Goal: Navigation & Orientation: Find specific page/section

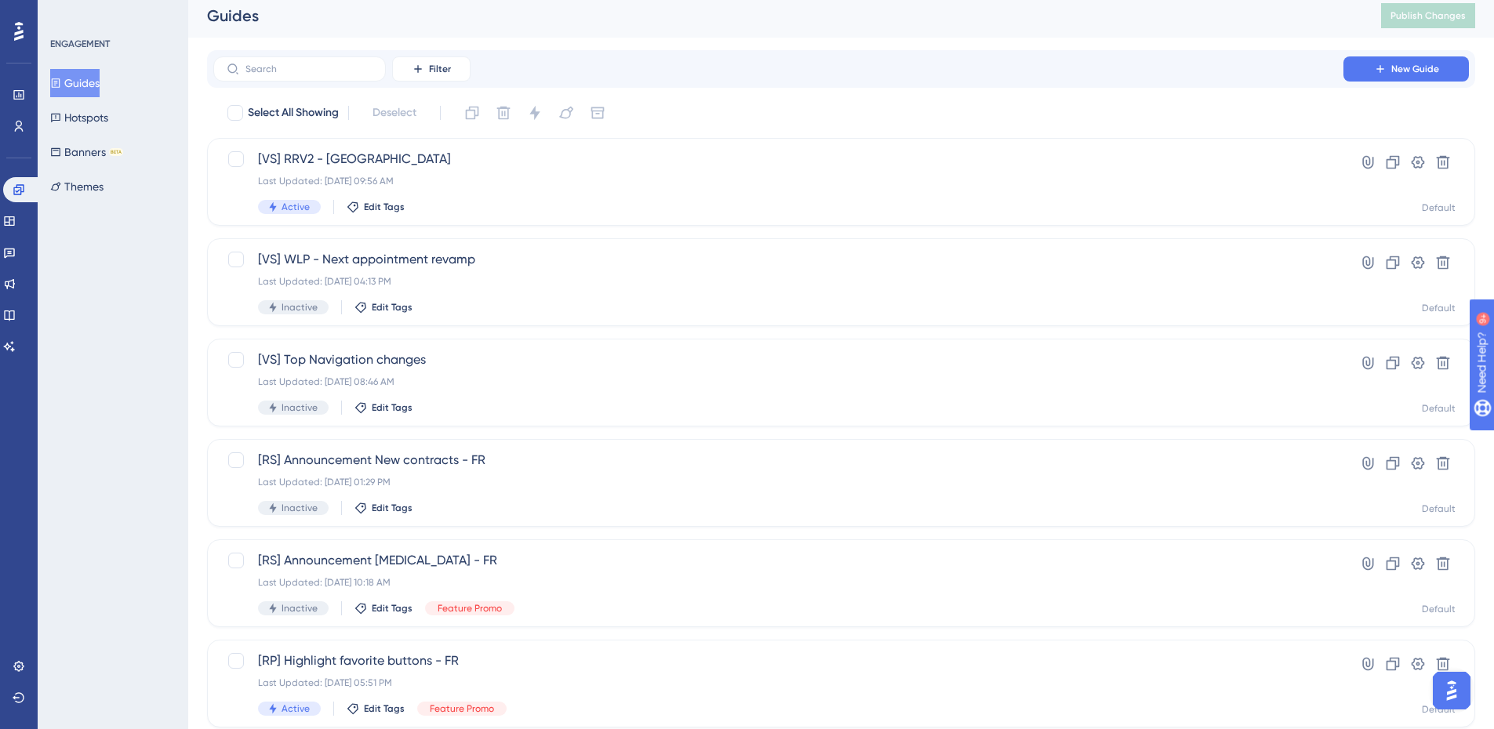
scroll to position [5, 0]
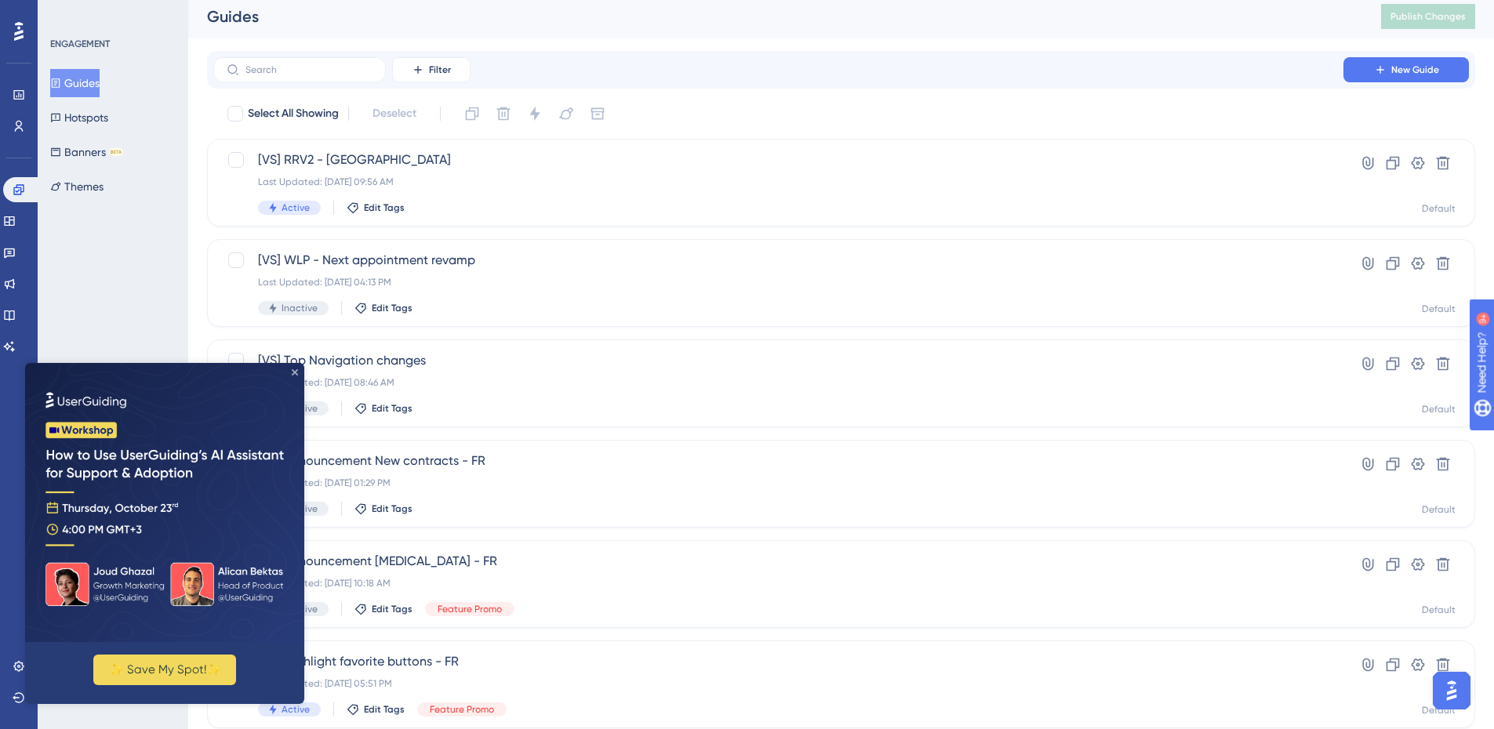
click at [295, 375] on icon "Close Preview" at bounding box center [295, 372] width 6 height 6
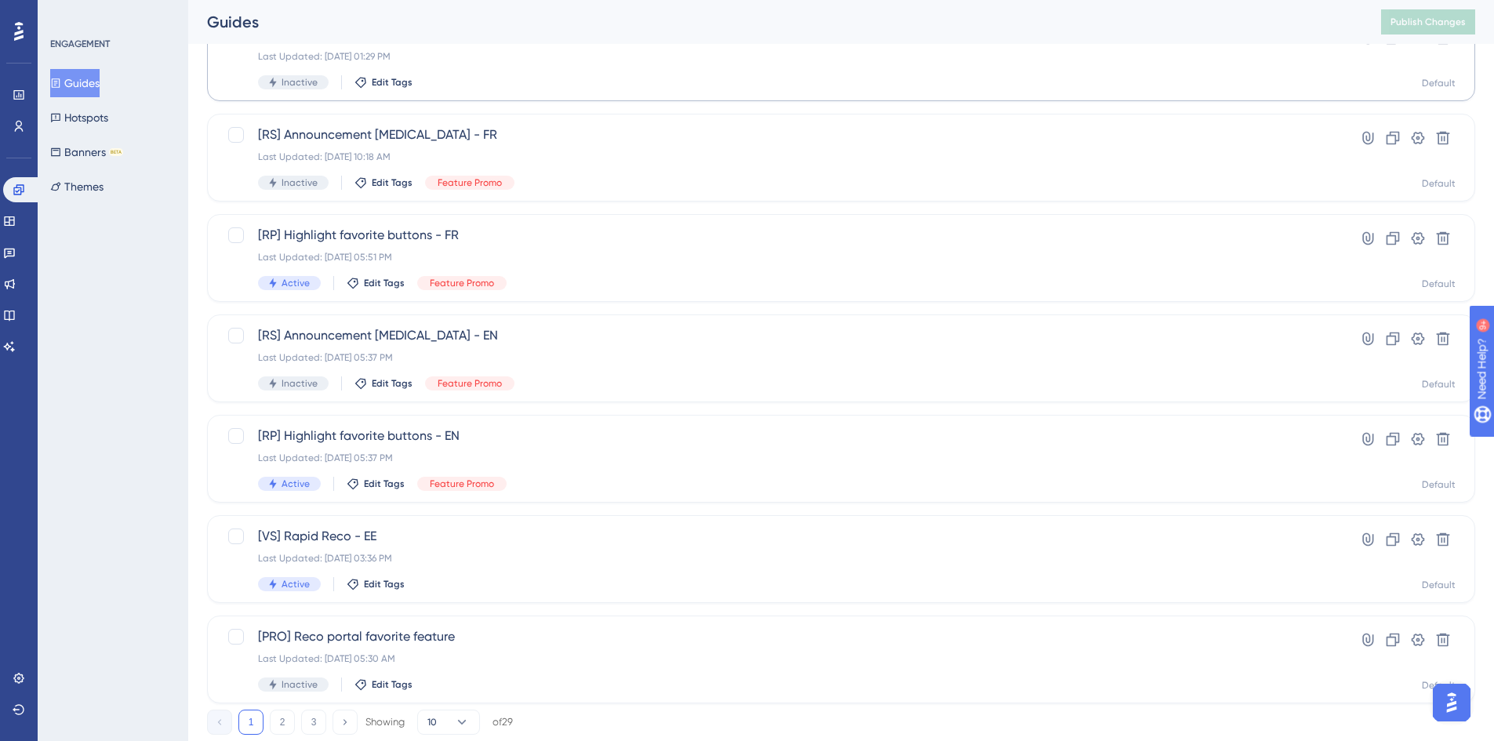
scroll to position [476, 0]
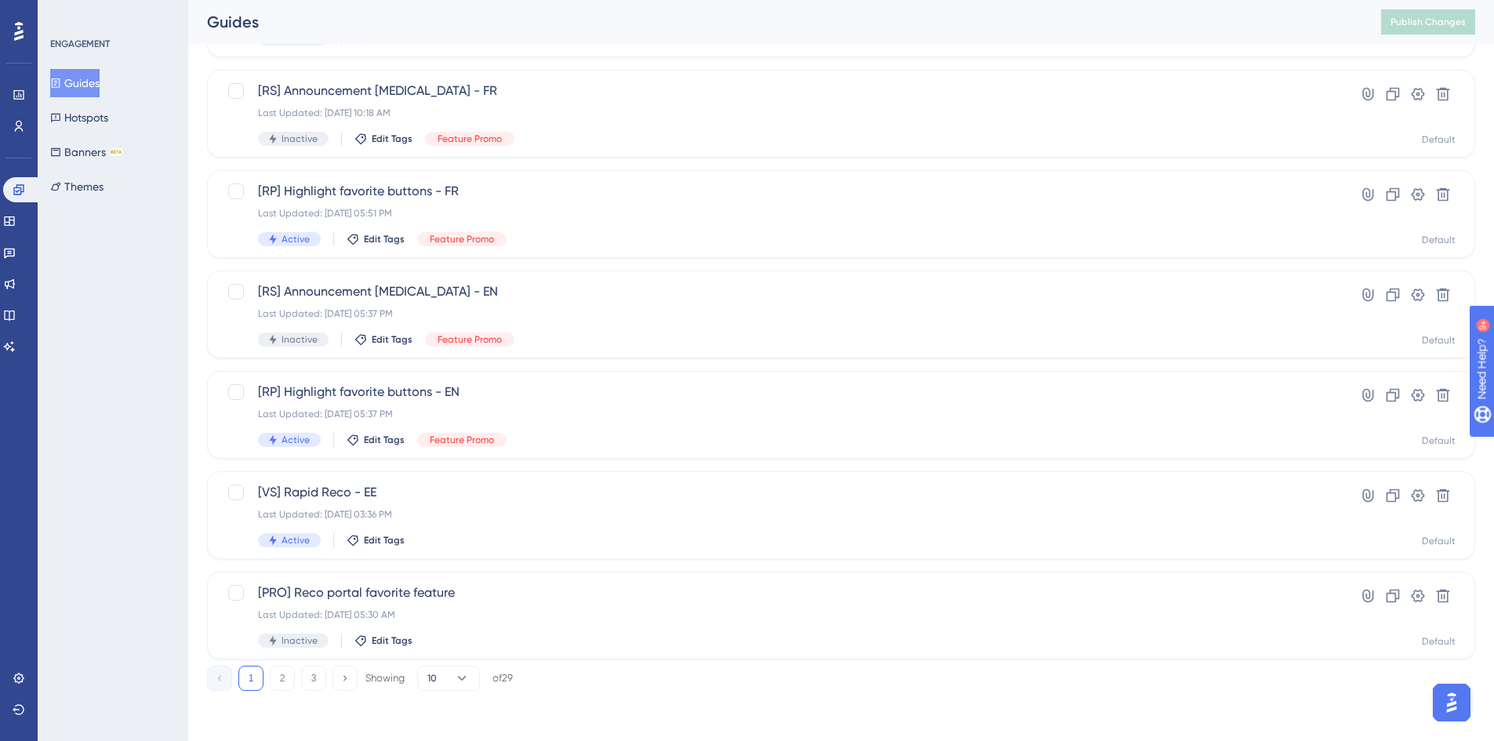
click at [268, 686] on div "1 2 3 Showing 10 of 29" at bounding box center [360, 678] width 306 height 25
click at [273, 684] on button "2" at bounding box center [282, 678] width 25 height 25
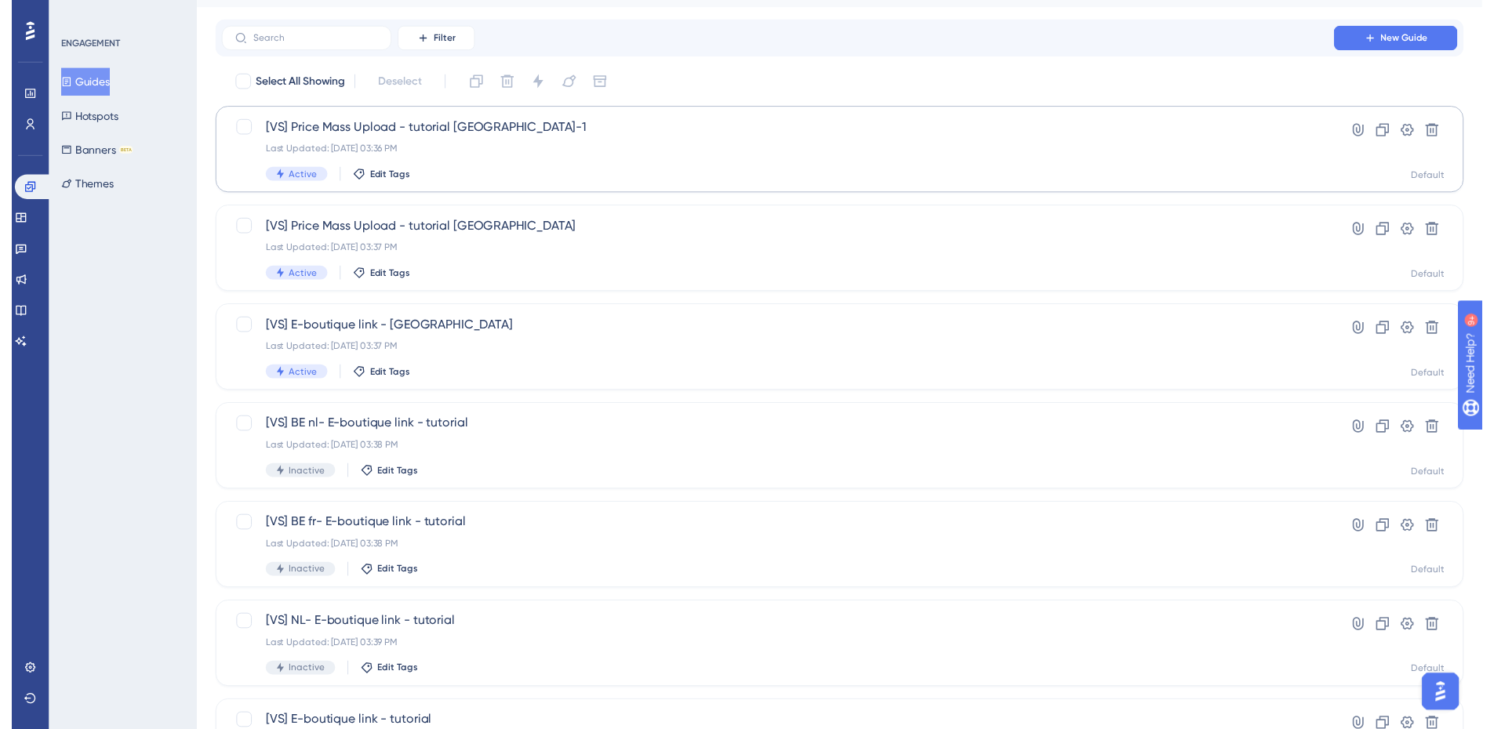
scroll to position [0, 0]
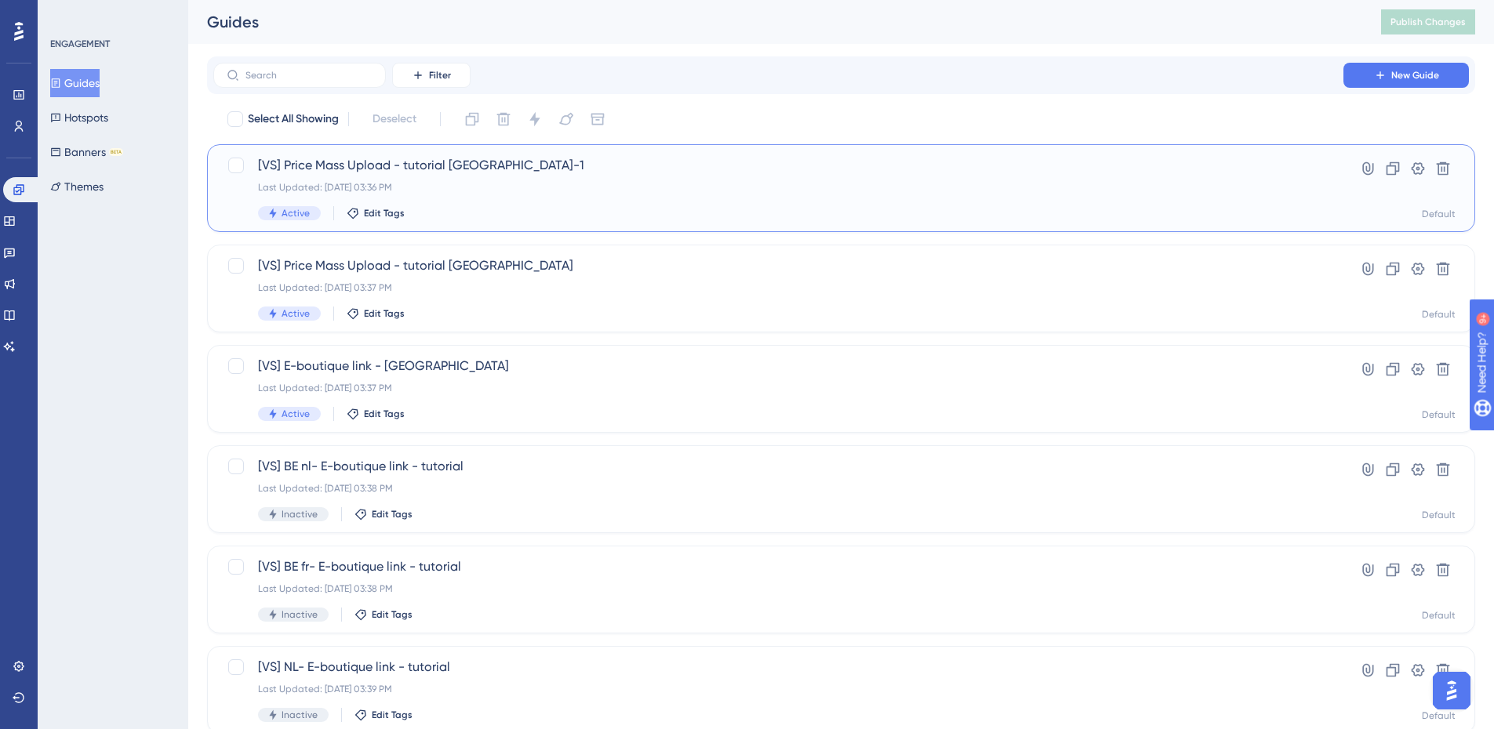
click at [466, 197] on div "[VS] Price Mass Upload - tutorial [GEOGRAPHIC_DATA]-1 Last Updated: [DATE] 03:3…" at bounding box center [778, 188] width 1040 height 64
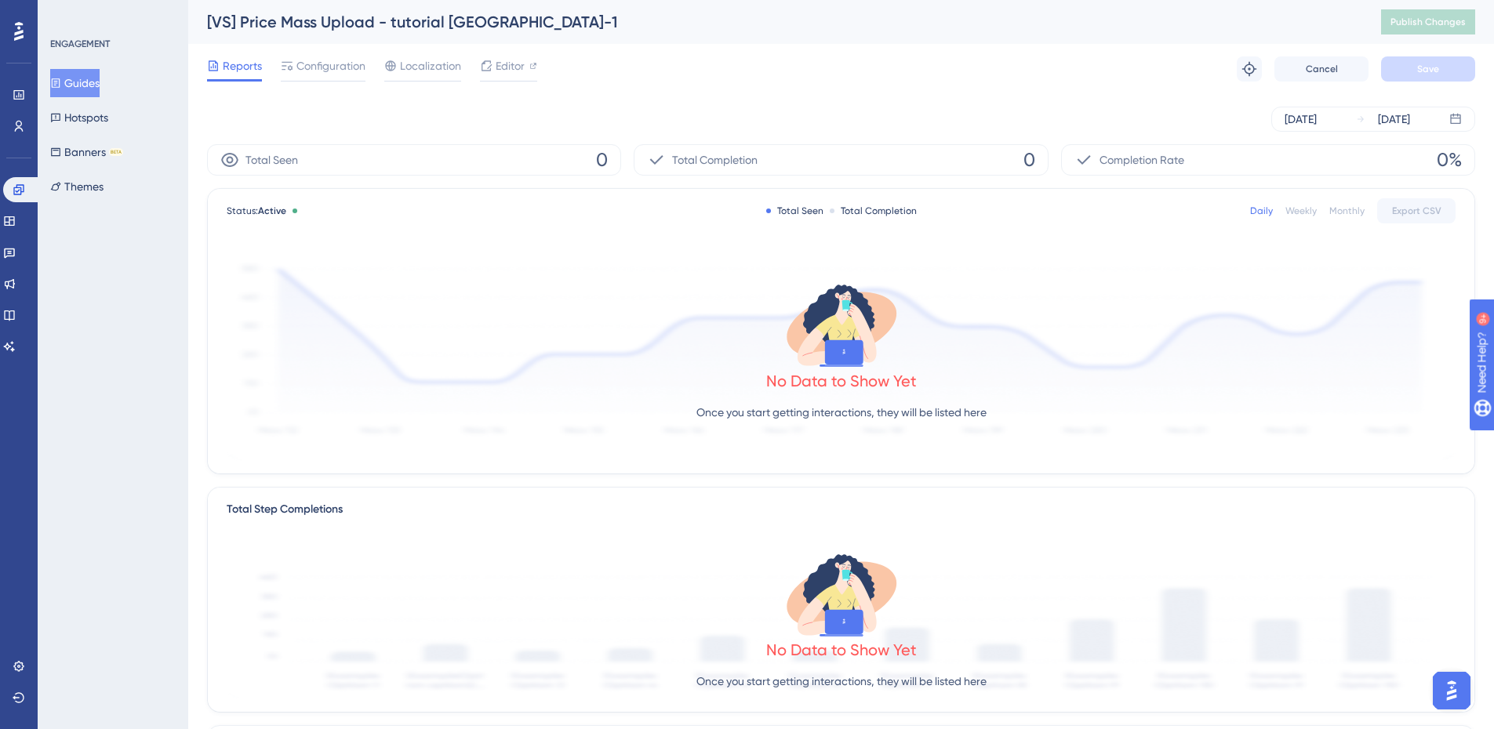
click at [85, 87] on button "Guides" at bounding box center [74, 83] width 49 height 28
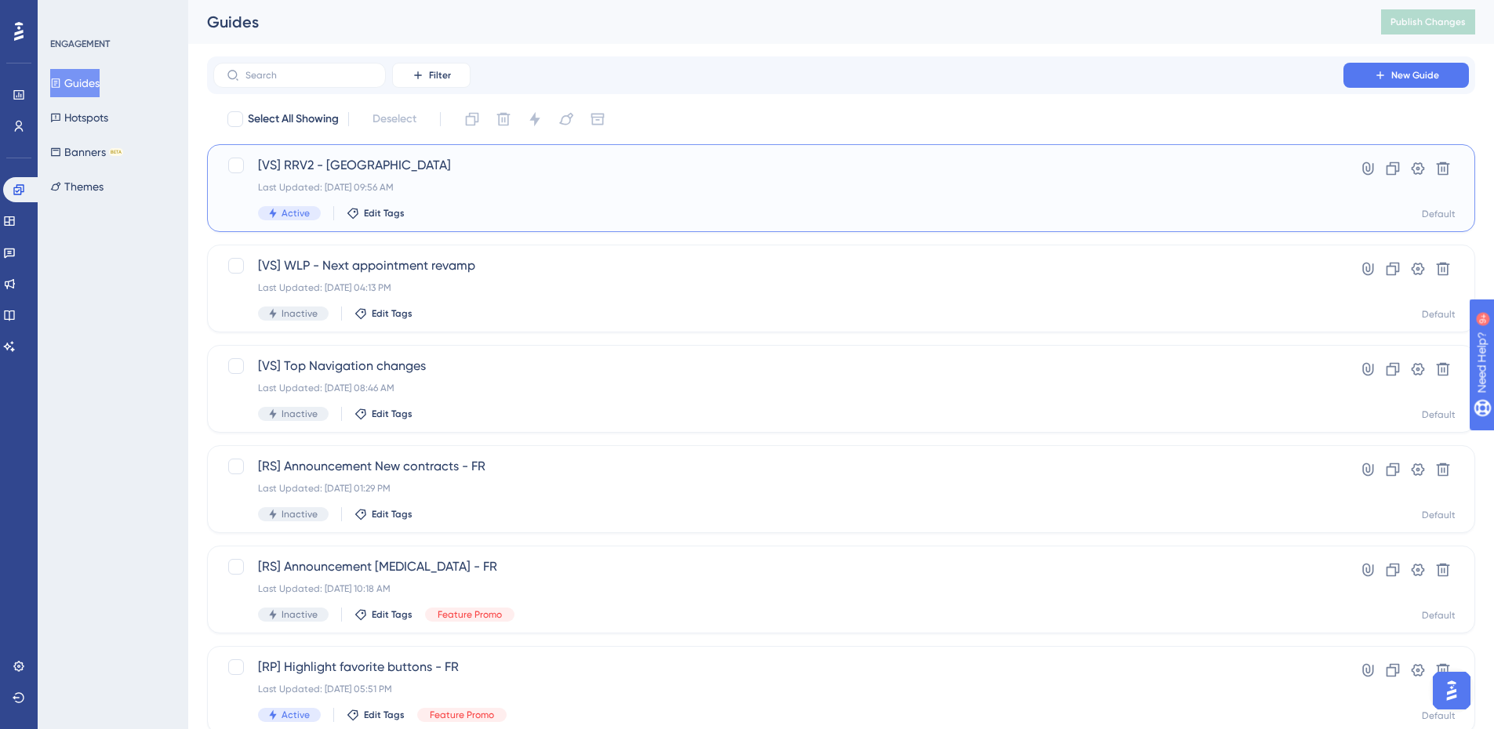
click at [451, 172] on span "[VS] RRV2 - [GEOGRAPHIC_DATA]" at bounding box center [778, 165] width 1040 height 19
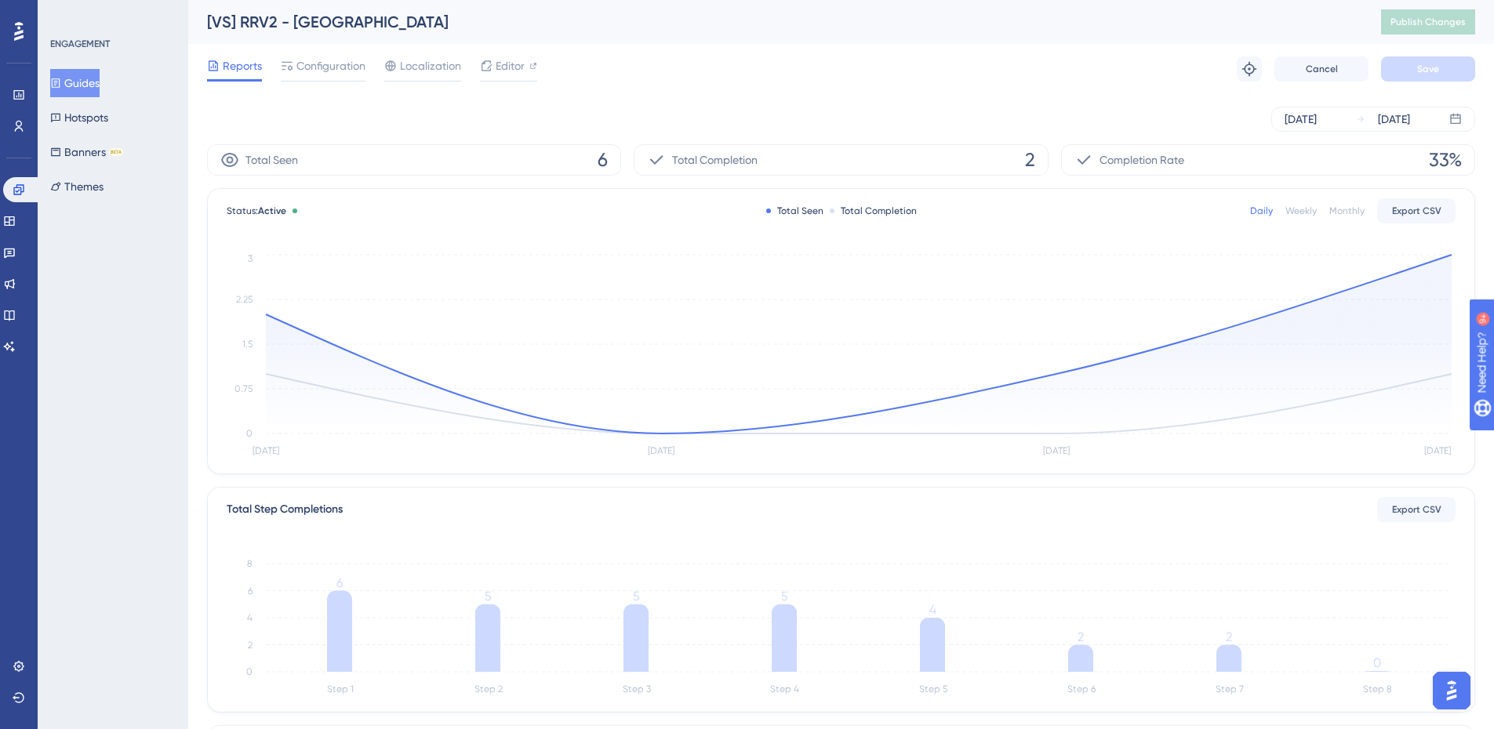
click at [81, 79] on button "Guides" at bounding box center [74, 83] width 49 height 28
